Goal: Download file/media

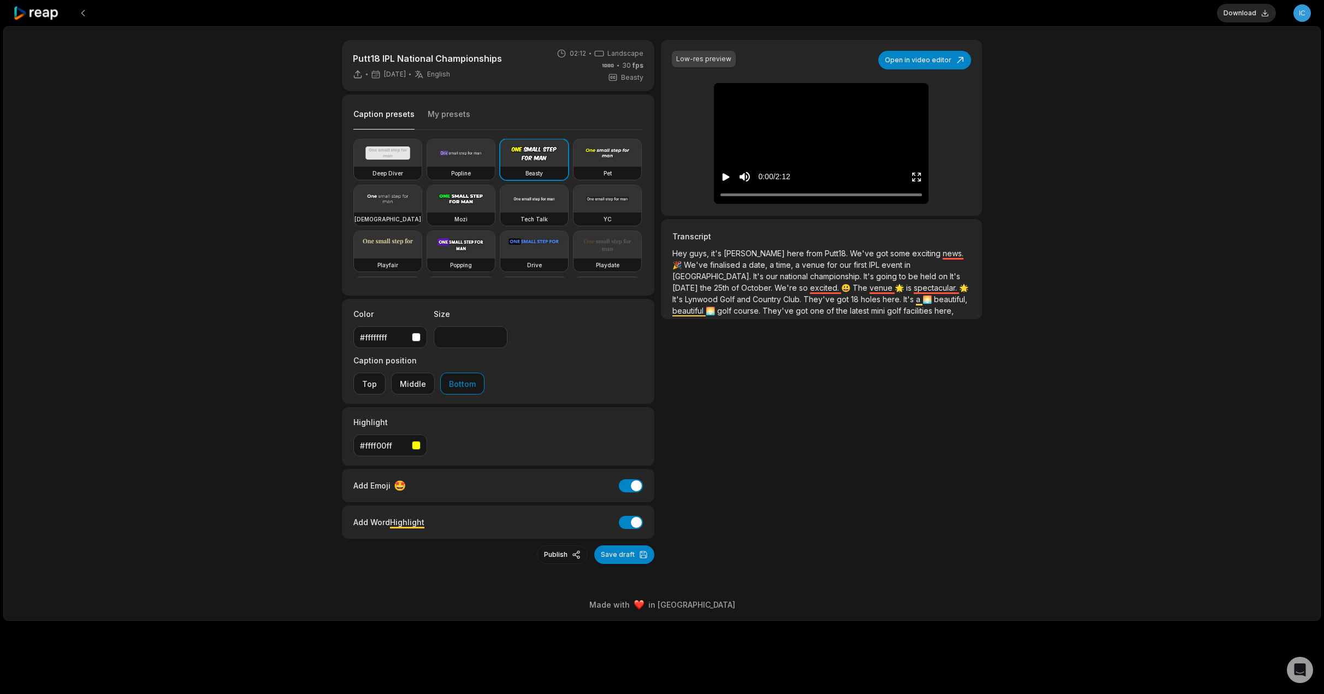
click at [729, 176] on icon "Play video" at bounding box center [726, 177] width 7 height 8
click at [1247, 12] on button "Download" at bounding box center [1246, 13] width 59 height 19
click at [40, 14] on icon at bounding box center [36, 13] width 46 height 15
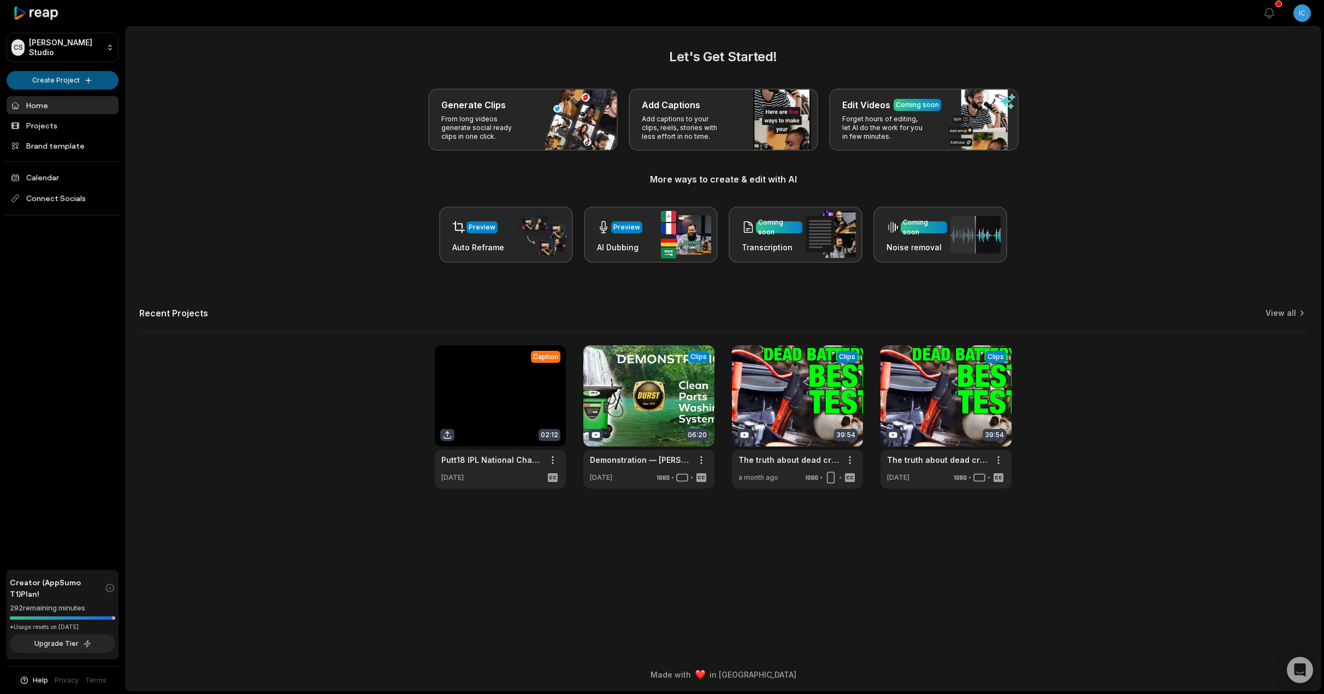
click at [63, 74] on html "CS Craig's Studio Create Project Home Projects Brand template Calendar Connect …" at bounding box center [662, 347] width 1324 height 694
click at [229, 257] on html "CS Craig's Studio Create Project Home Projects Brand template Calendar Connect …" at bounding box center [662, 347] width 1324 height 694
click at [921, 367] on link at bounding box center [946, 416] width 131 height 143
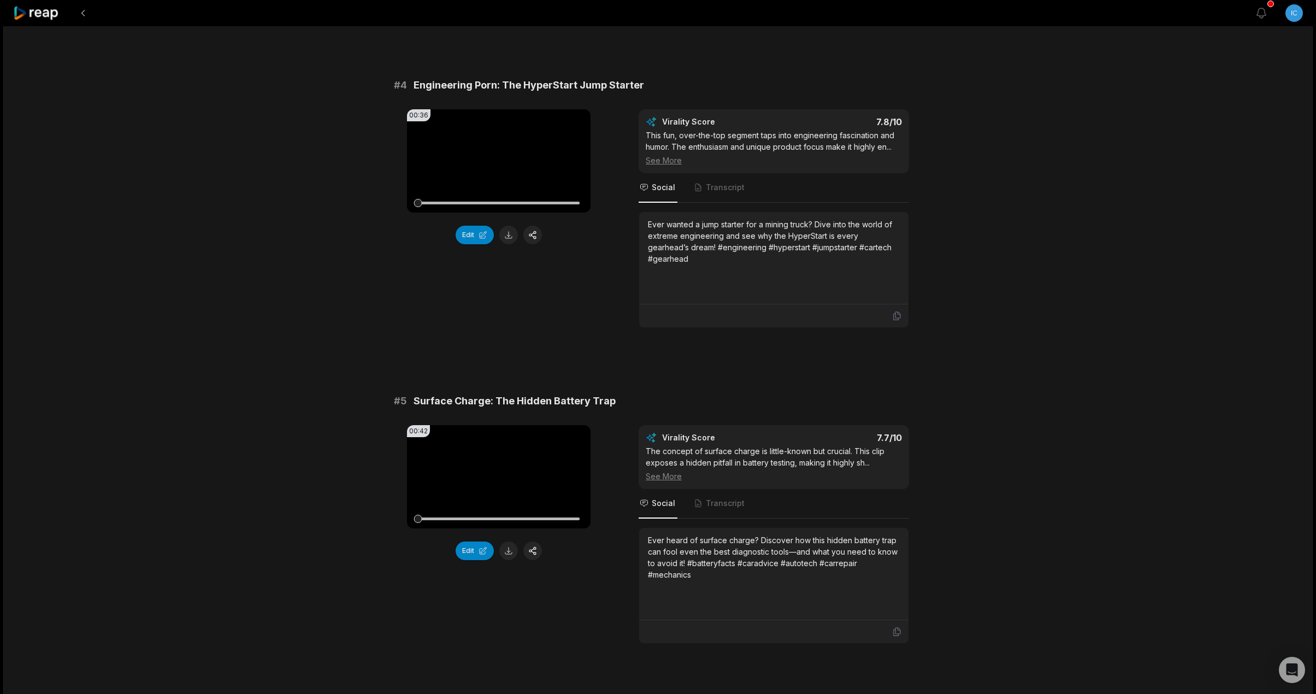
scroll to position [2665, 0]
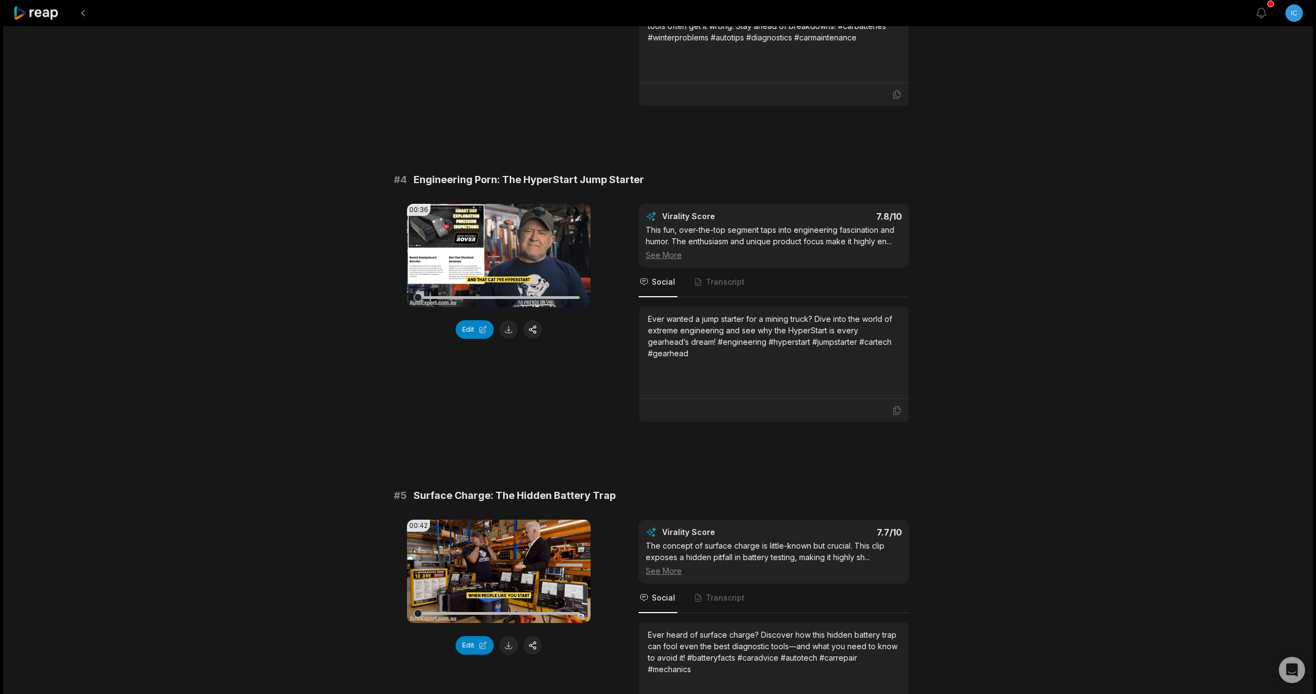
scroll to position [2665, 0]
